Goal: Task Accomplishment & Management: Use online tool/utility

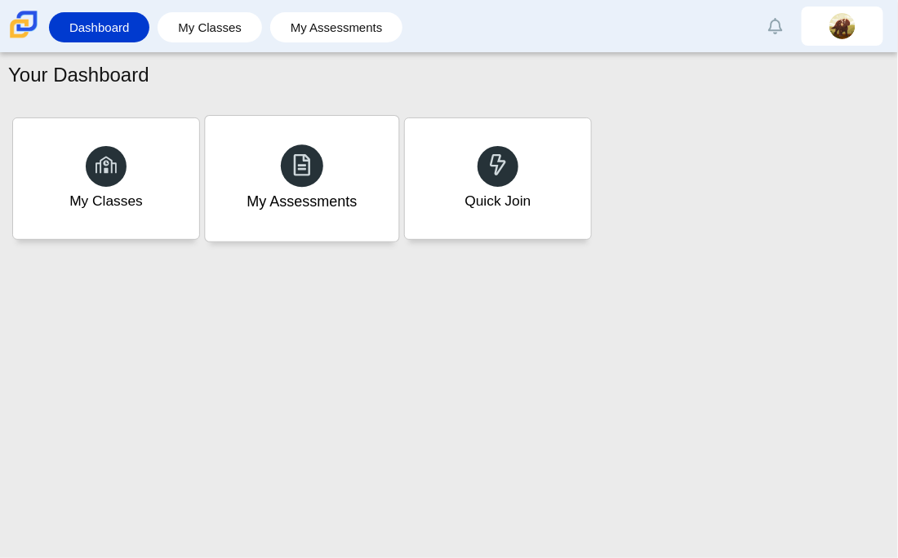
click at [288, 235] on div "My Assessments" at bounding box center [301, 179] width 193 height 126
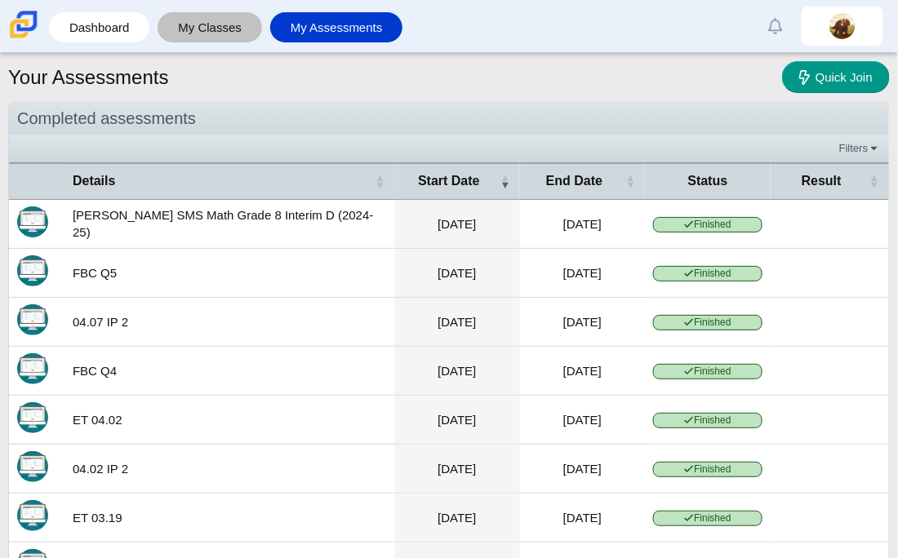
click at [178, 24] on link "My Classes" at bounding box center [210, 27] width 88 height 30
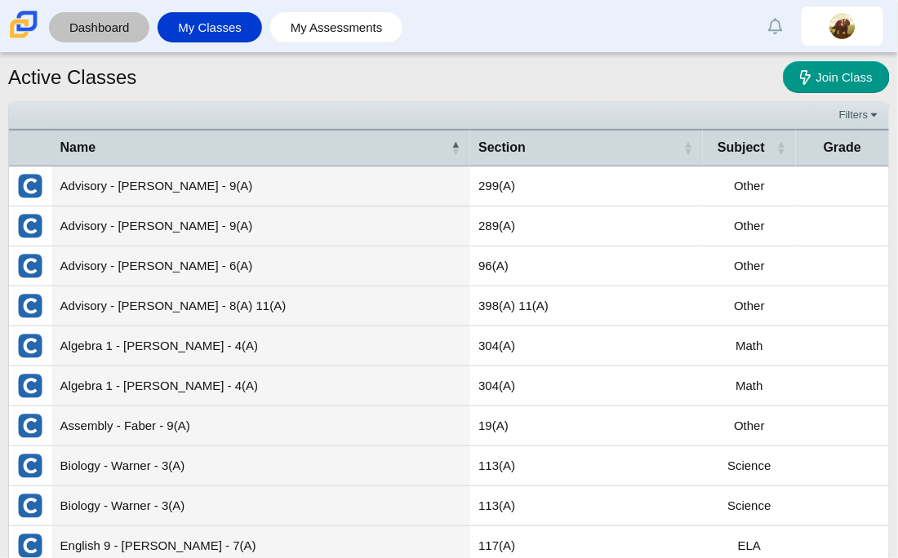
click at [99, 35] on link "Dashboard" at bounding box center [99, 27] width 84 height 30
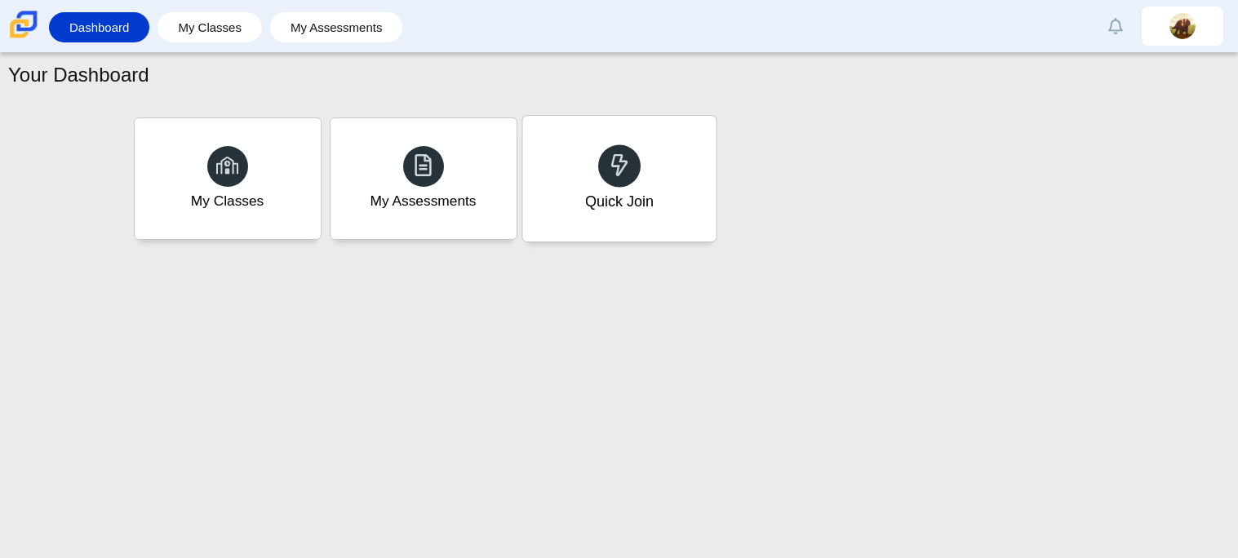
click at [592, 183] on div "Quick Join" at bounding box center [618, 179] width 193 height 126
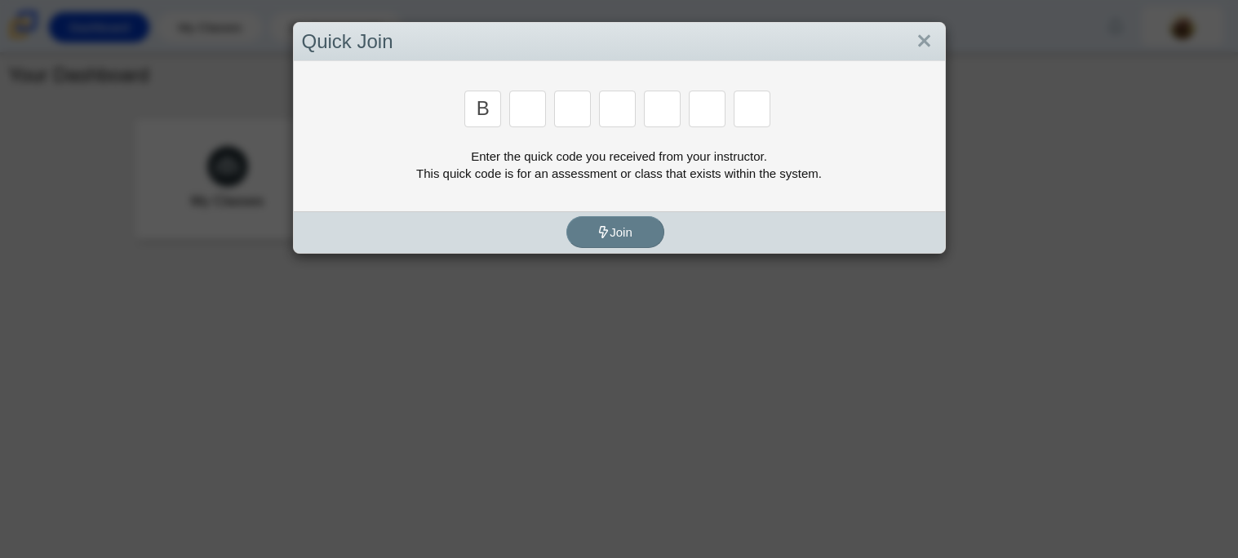
type input "B"
type input "m"
type input "3"
type input "5"
type input "3"
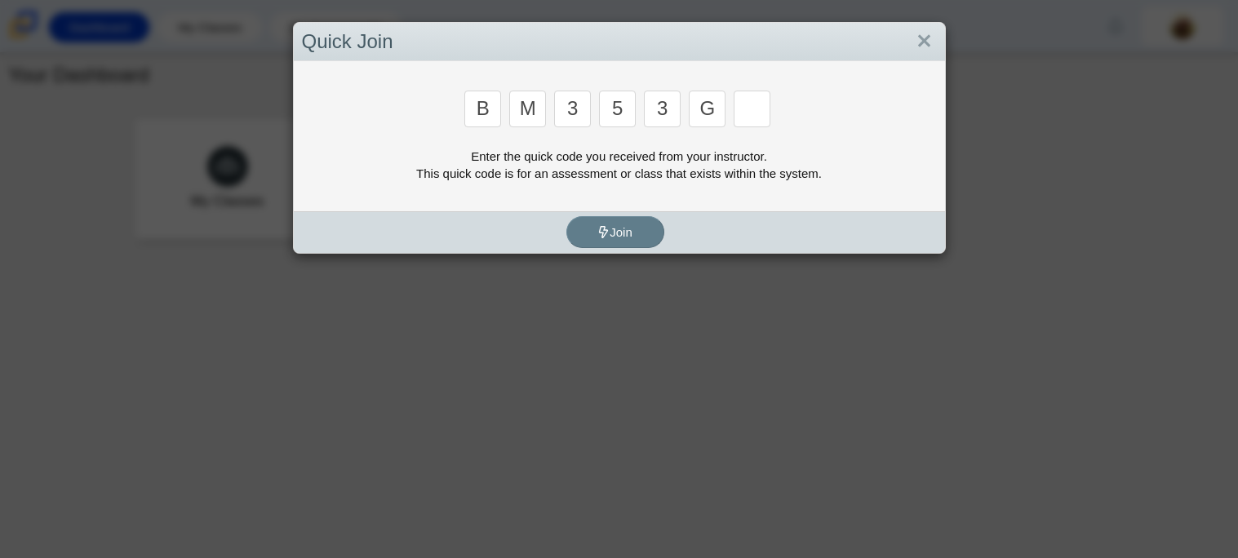
type input "g"
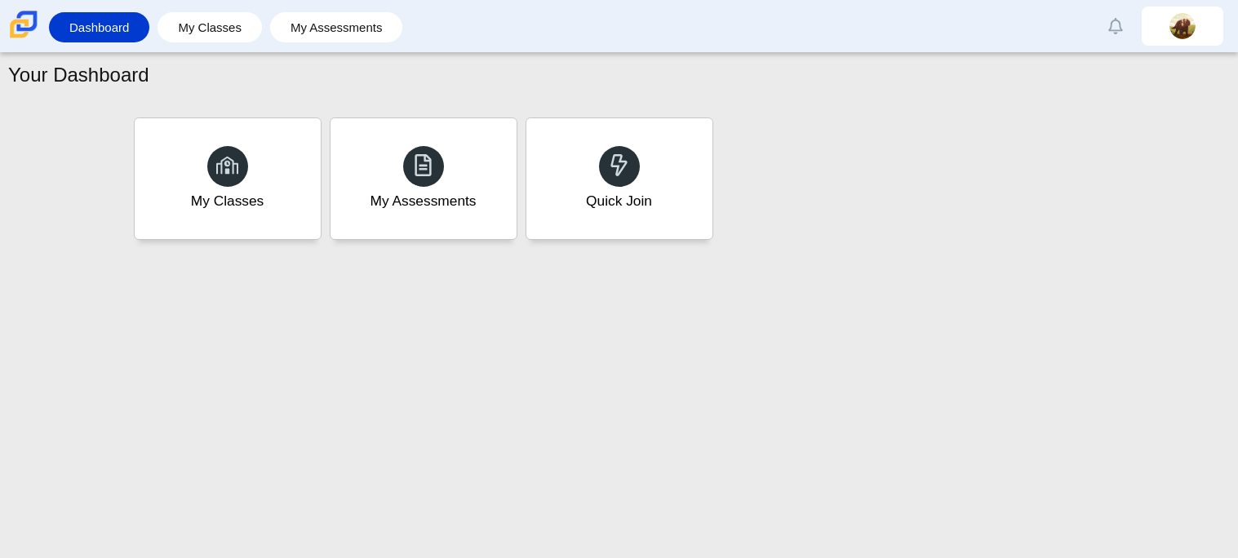
type input "b"
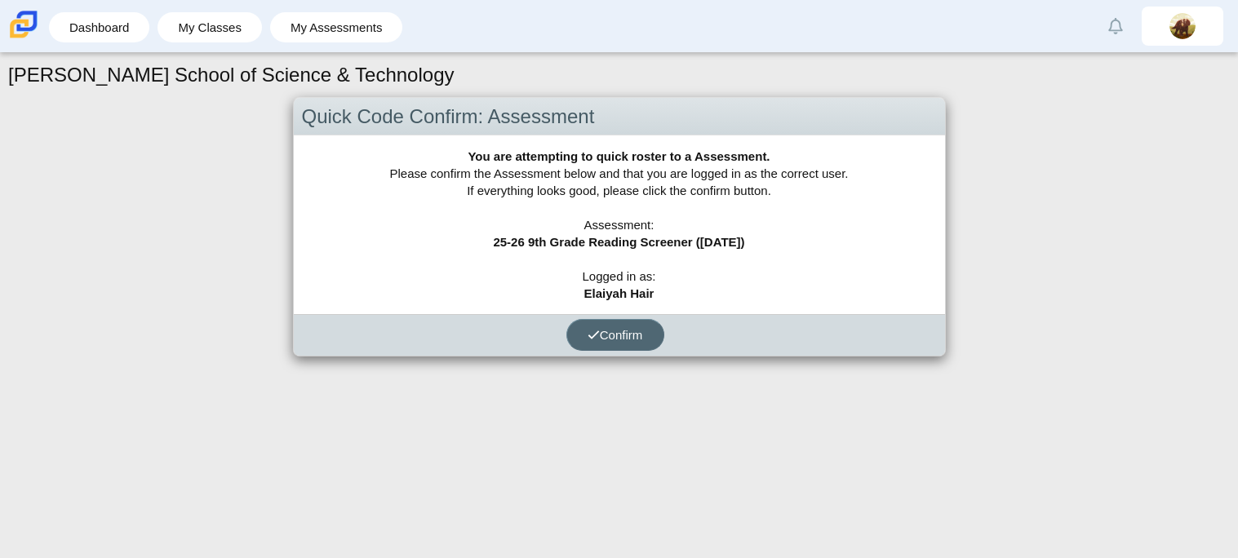
click at [602, 324] on button "Confirm" at bounding box center [616, 335] width 98 height 32
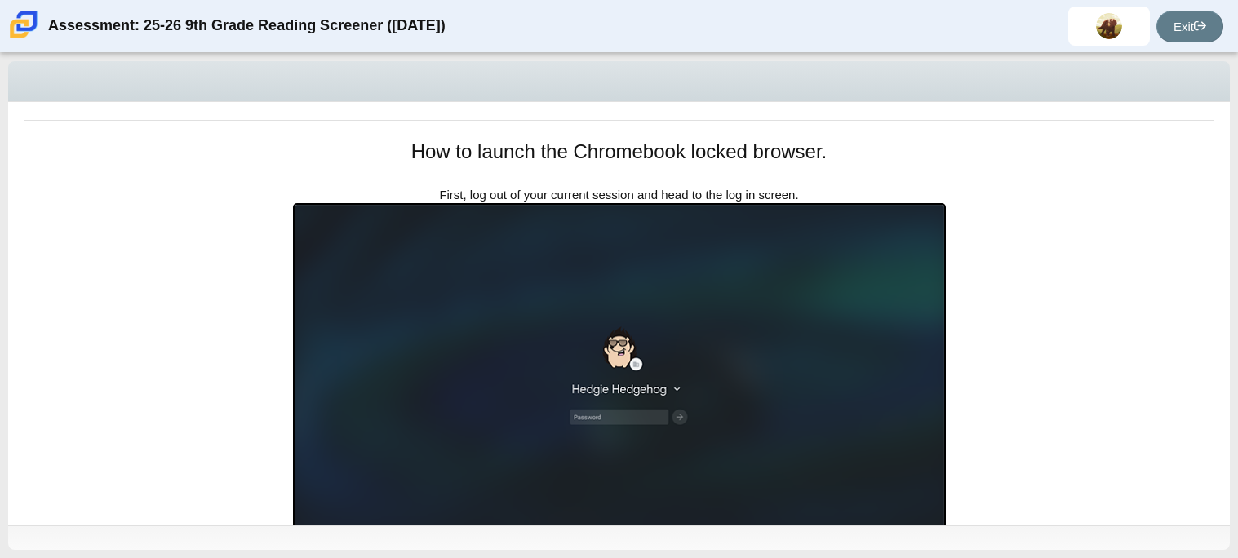
scroll to position [165, 0]
click at [758, 286] on img at bounding box center [619, 386] width 653 height 369
click at [710, 267] on img at bounding box center [619, 386] width 653 height 369
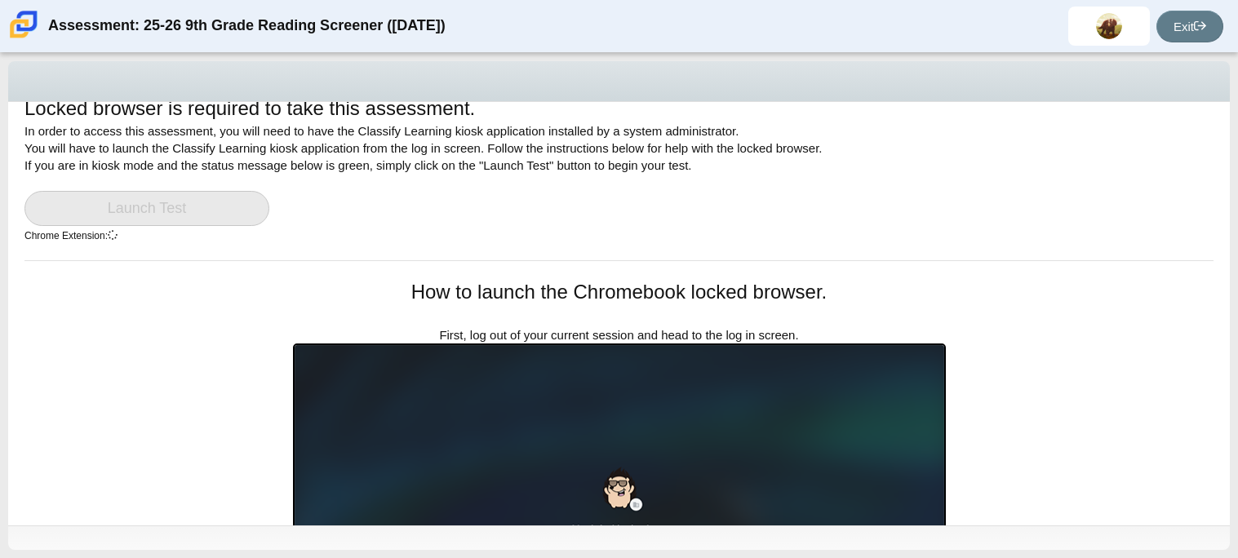
scroll to position [396, 0]
